Goal: Information Seeking & Learning: Learn about a topic

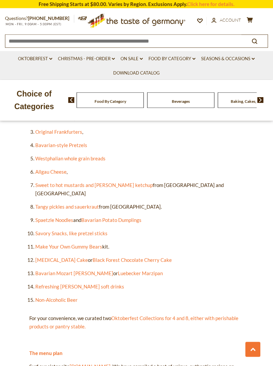
scroll to position [413, 0]
click at [122, 217] on link "Bavarian Potato Dumplings" at bounding box center [111, 220] width 60 height 6
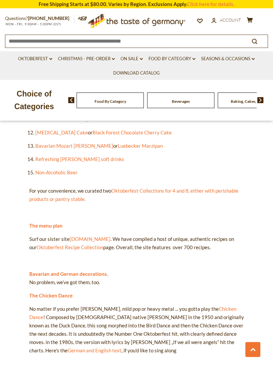
scroll to position [541, 0]
click at [87, 244] on link "Oktoberfest Recipe Collection" at bounding box center [70, 247] width 66 height 6
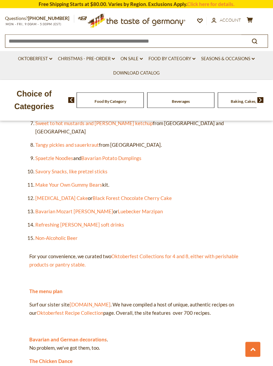
scroll to position [473, 0]
click at [80, 310] on link "Oktoberfest Recipe Collection" at bounding box center [70, 313] width 66 height 6
